Goal: Find specific page/section: Find specific page/section

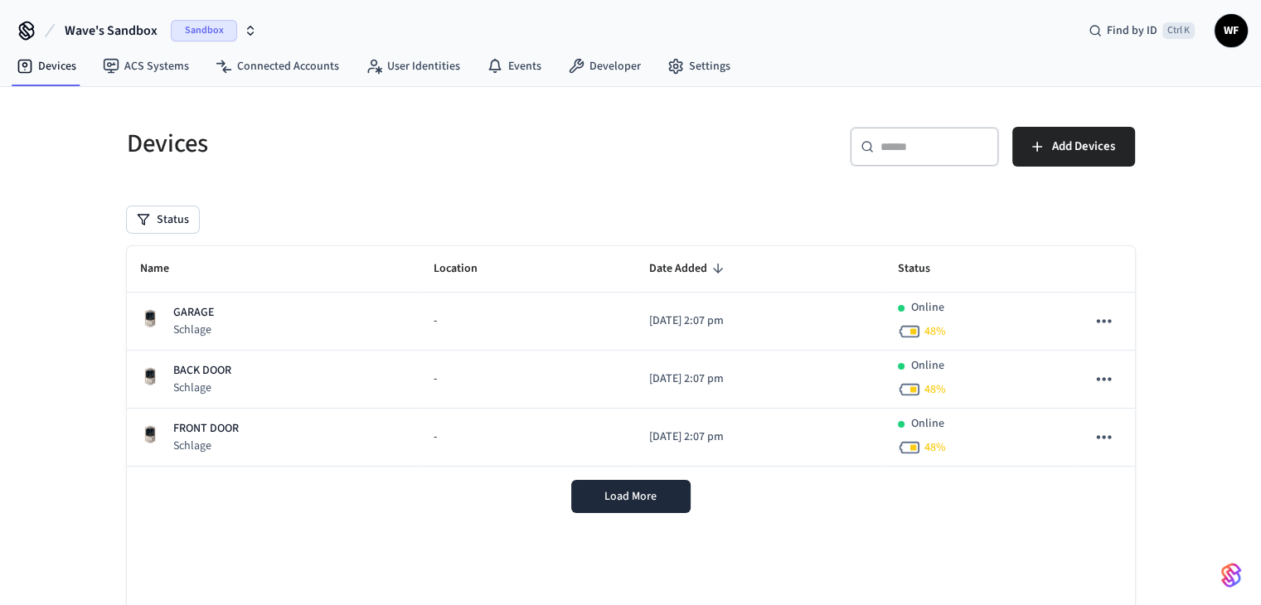
click at [93, 27] on span "Wave's Sandbox" at bounding box center [111, 31] width 93 height 20
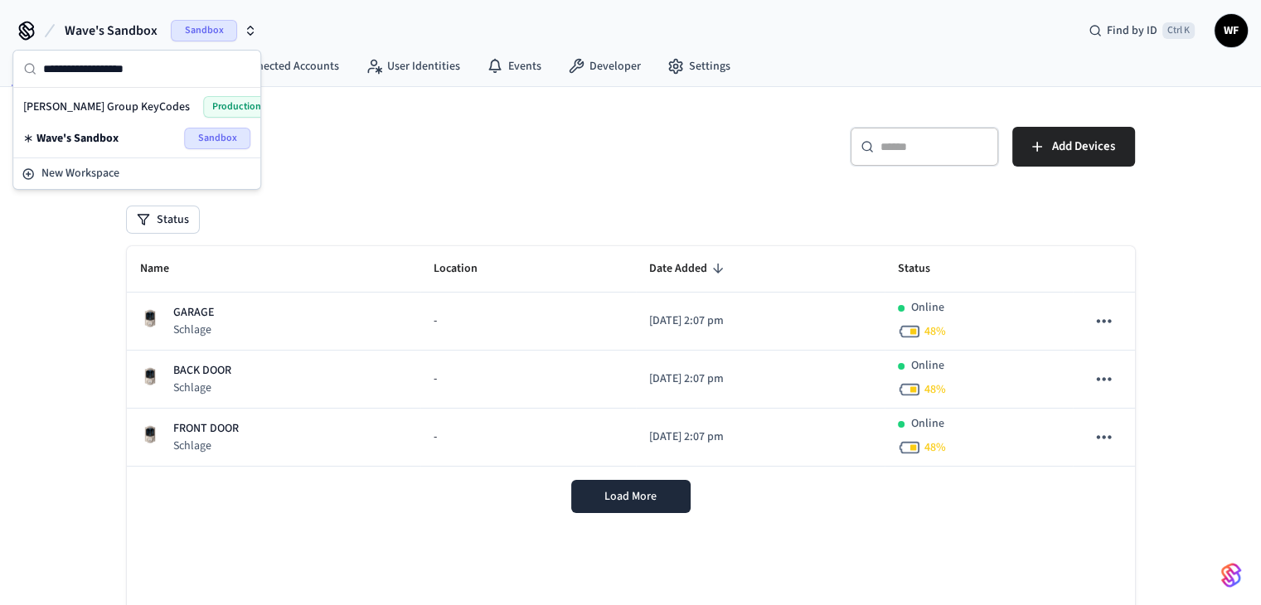
click at [103, 104] on span "[PERSON_NAME] Group KeyCodes" at bounding box center [106, 107] width 167 height 17
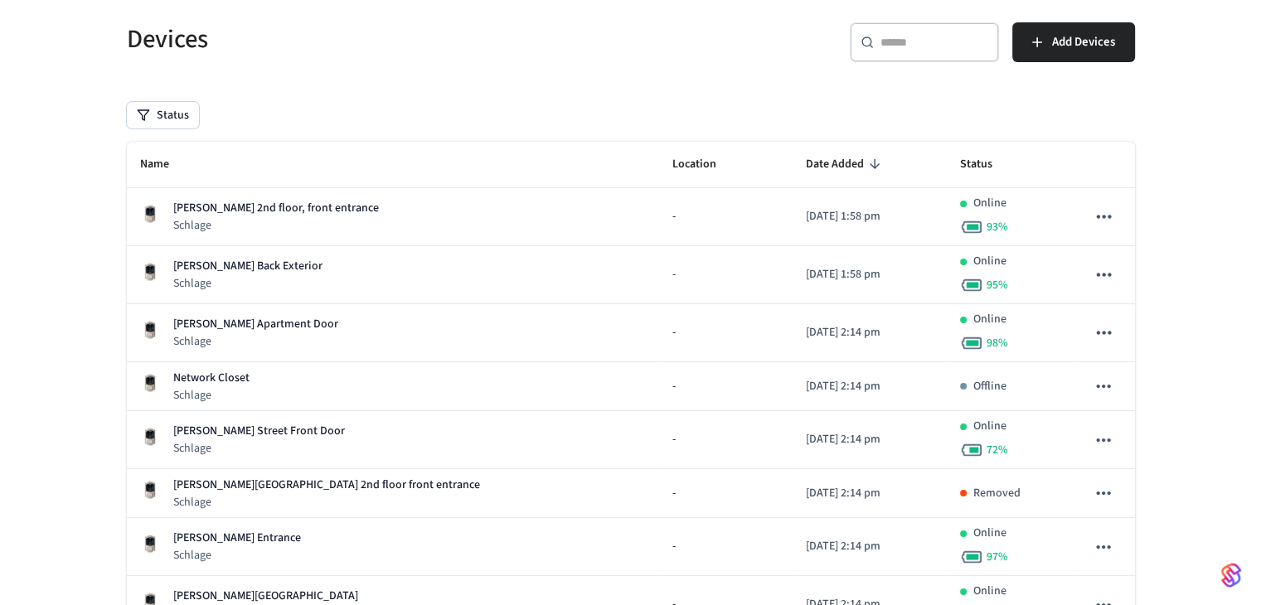
scroll to position [235, 0]
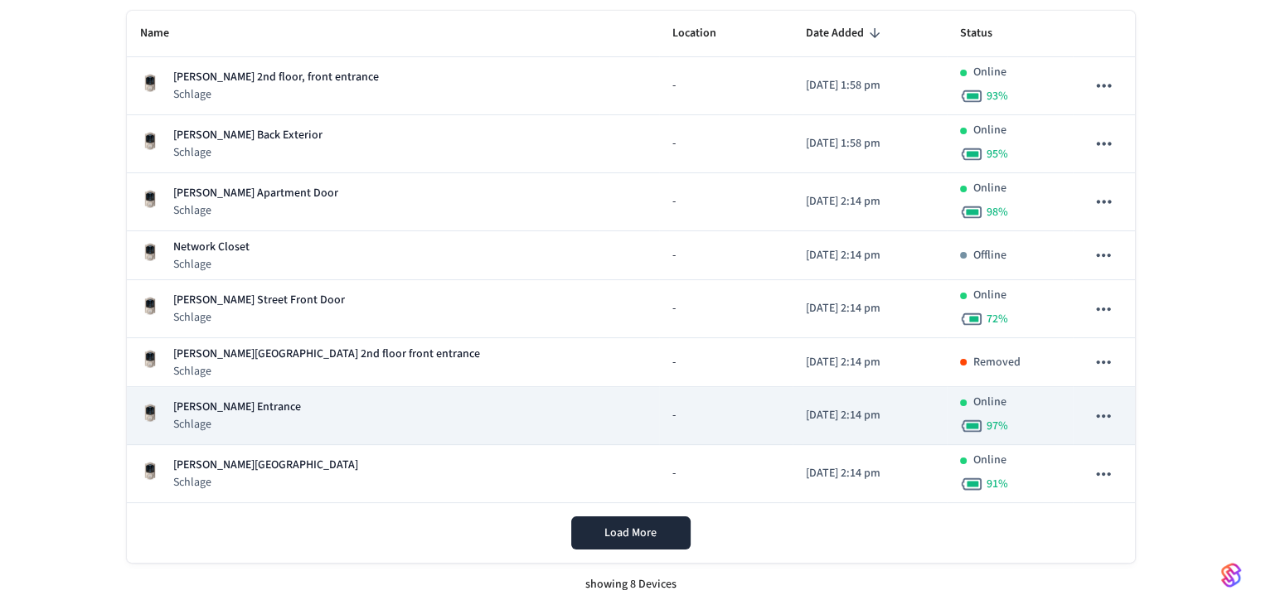
click at [255, 405] on p "[PERSON_NAME] Entrance" at bounding box center [237, 407] width 128 height 17
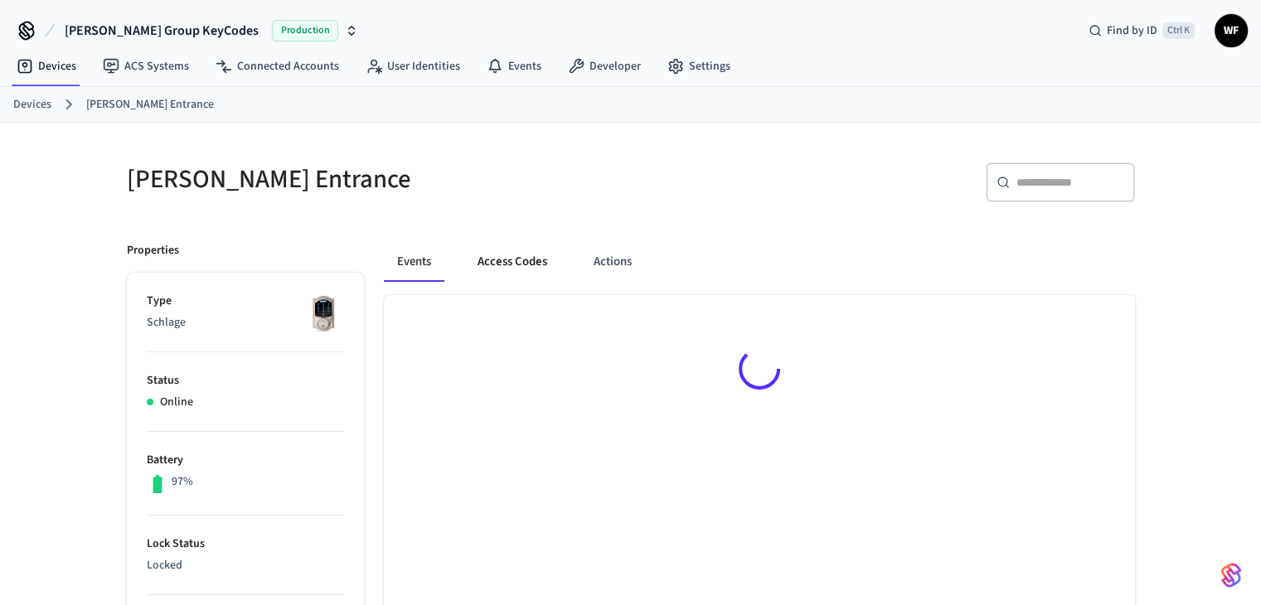
click at [481, 269] on button "Access Codes" at bounding box center [512, 262] width 96 height 40
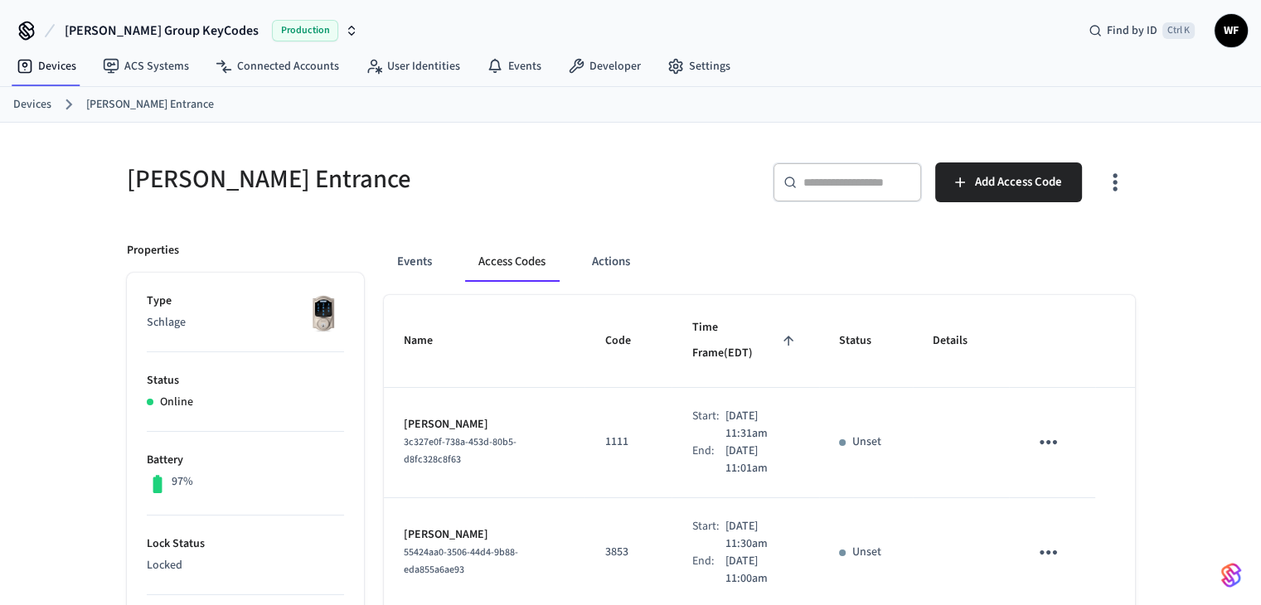
drag, startPoint x: 195, startPoint y: 4, endPoint x: 40, endPoint y: 289, distance: 324.6
